Goal: Task Accomplishment & Management: Use online tool/utility

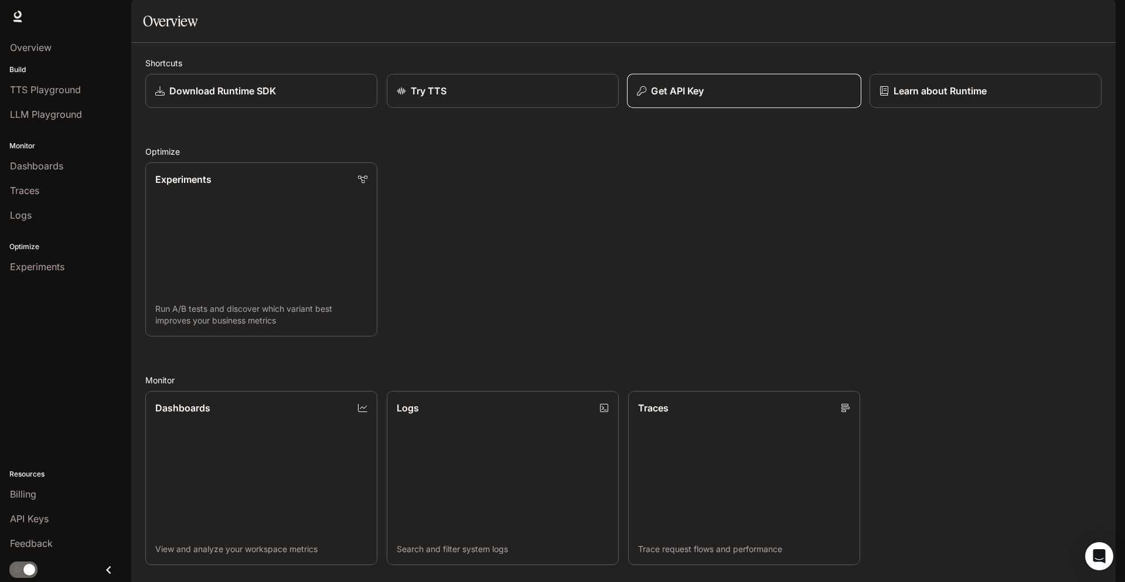
click at [677, 98] on p "Get API Key" at bounding box center [677, 91] width 53 height 14
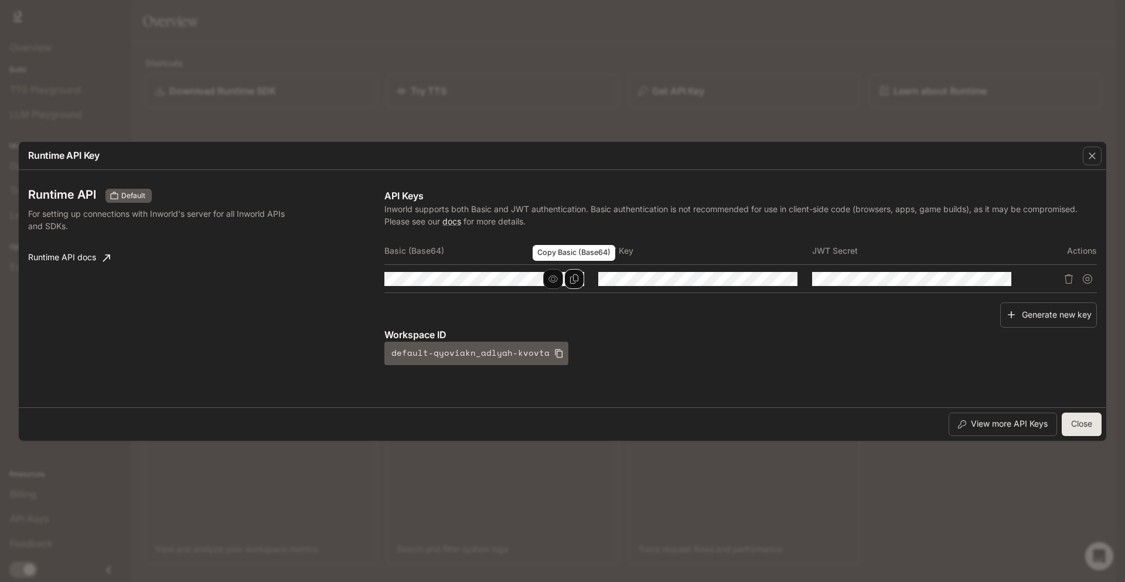
click at [577, 278] on icon "Copy Basic (Base64)" at bounding box center [573, 278] width 9 height 9
click at [561, 280] on button "button" at bounding box center [553, 279] width 20 height 20
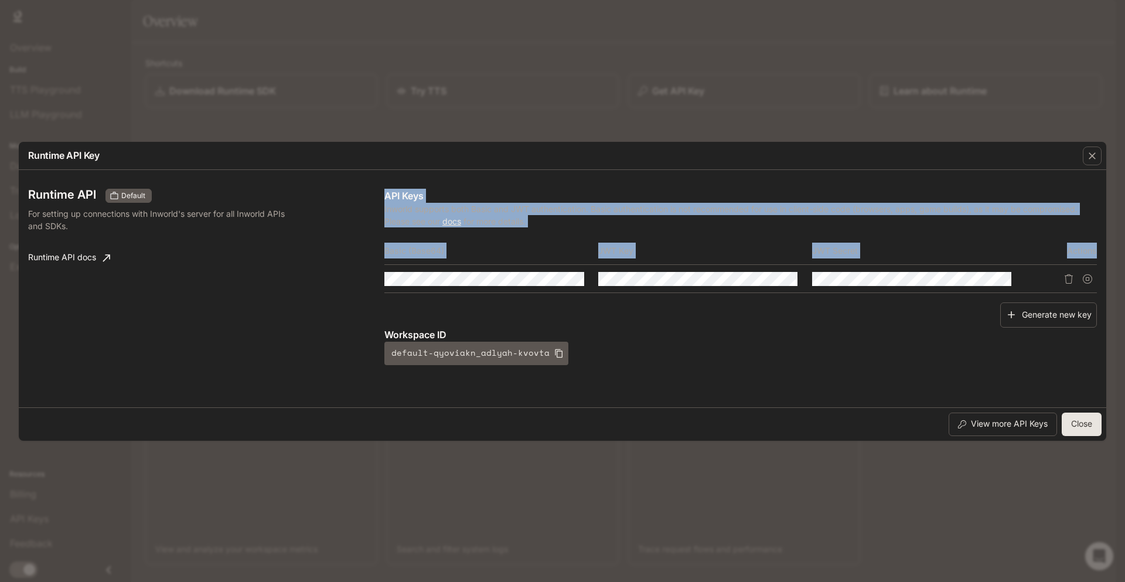
drag, startPoint x: 381, startPoint y: 273, endPoint x: 456, endPoint y: 286, distance: 76.7
click at [464, 286] on div "Runtime API Default For setting up connections with Inworld's server for all In…" at bounding box center [562, 289] width 1068 height 228
click at [442, 281] on div "Runtime API Default For setting up connections with Inworld's server for all In…" at bounding box center [562, 289] width 1068 height 228
click at [431, 279] on div "Runtime API Default For setting up connections with Inworld's server for all In…" at bounding box center [562, 289] width 1068 height 228
click at [402, 276] on div "Runtime API Default For setting up connections with Inworld's server for all In…" at bounding box center [562, 289] width 1068 height 228
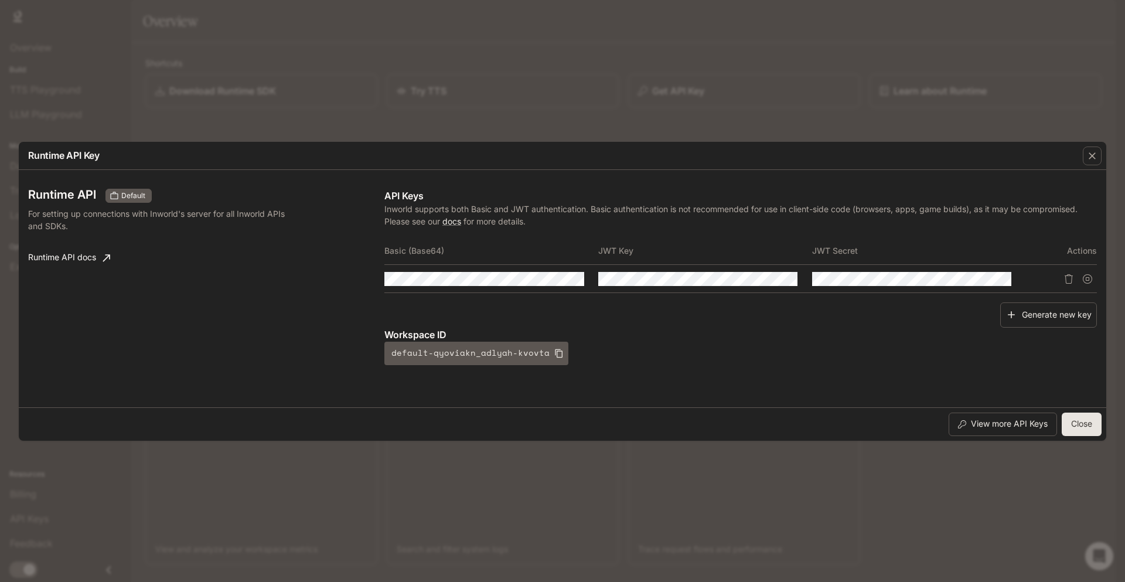
scroll to position [0, 558]
drag, startPoint x: 383, startPoint y: 277, endPoint x: 554, endPoint y: 279, distance: 171.6
click at [554, 279] on div at bounding box center [484, 279] width 200 height 14
click at [0, 0] on icon "Copy Basic (Base64)" at bounding box center [0, 0] width 0 height 0
click at [0, 0] on button "Copy Basic (Base64)" at bounding box center [0, 0] width 0 height 0
